Goal: Find specific page/section: Find specific page/section

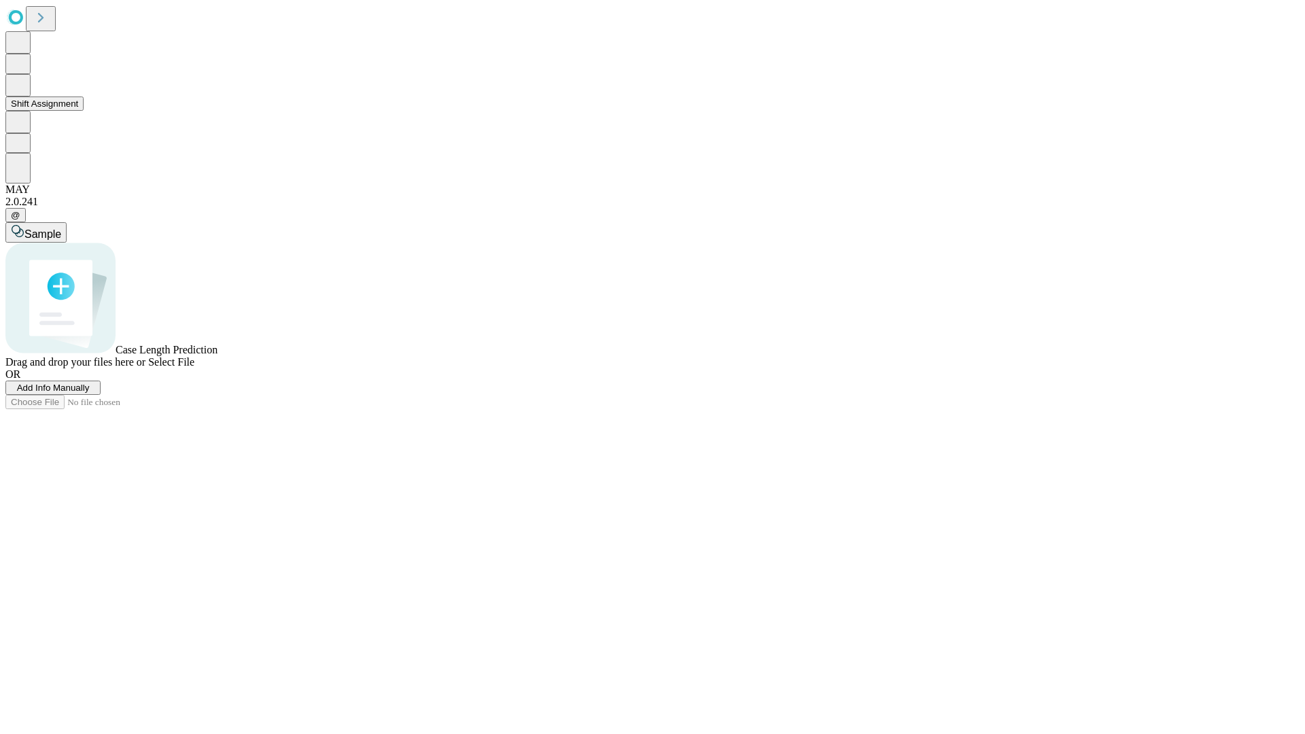
click at [84, 111] on button "Shift Assignment" at bounding box center [44, 103] width 78 height 14
